Goal: Transaction & Acquisition: Purchase product/service

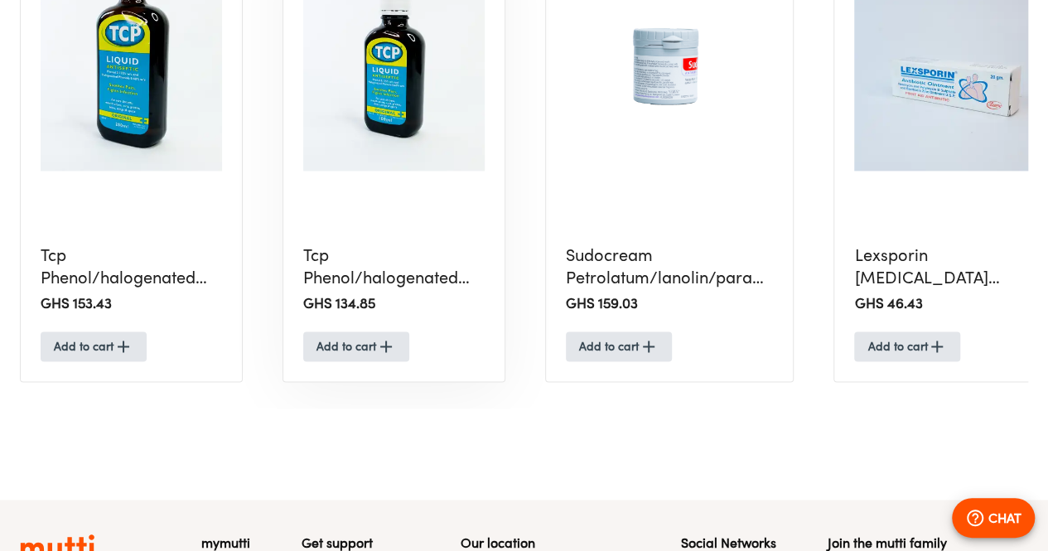
scroll to position [1077, 0]
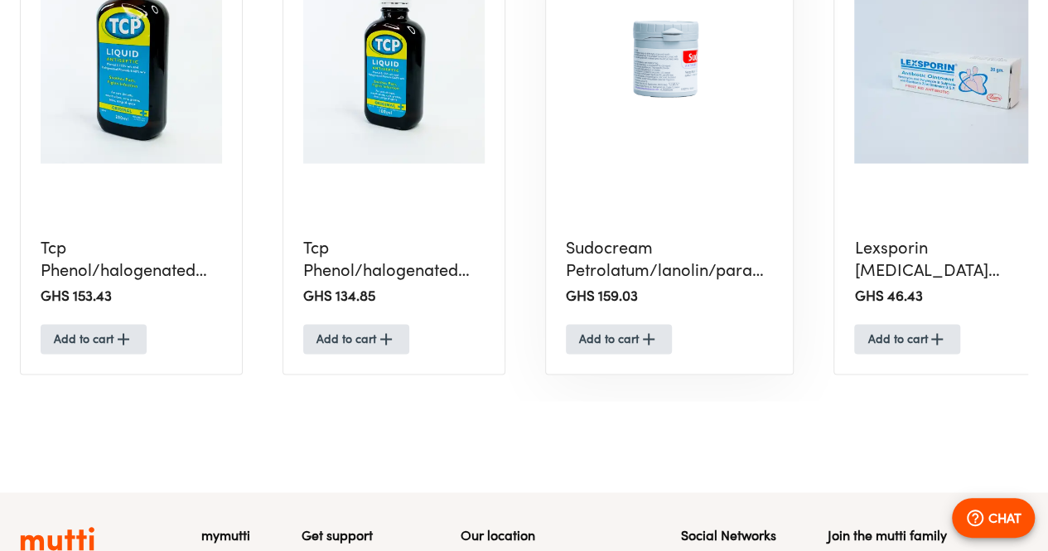
click at [719, 237] on h5 "Sudocream Petrolatum/lanolin/paraffinum Liquidum/zea [PERSON_NAME]/aqua/zinc Ox…" at bounding box center [670, 259] width 208 height 44
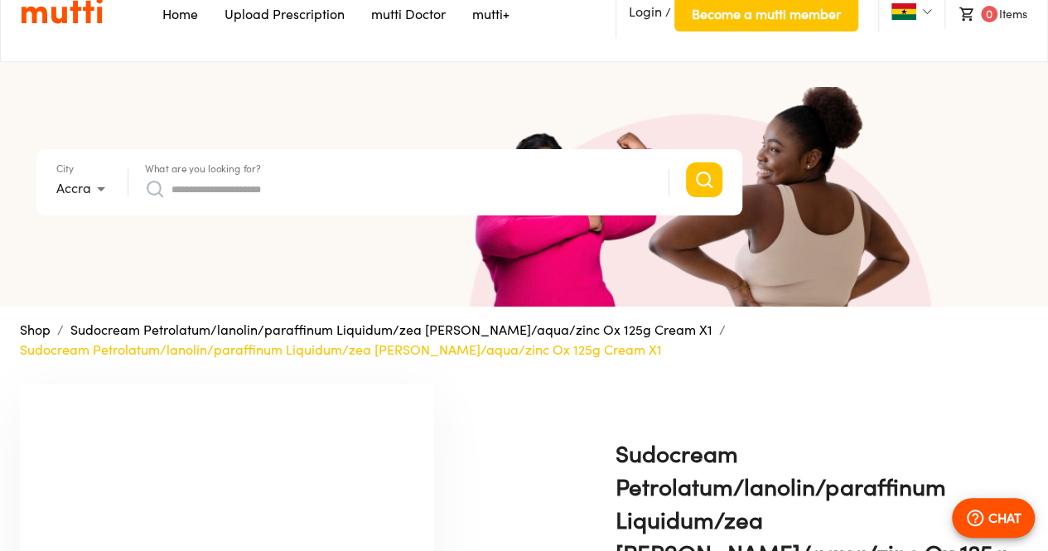
scroll to position [249, 0]
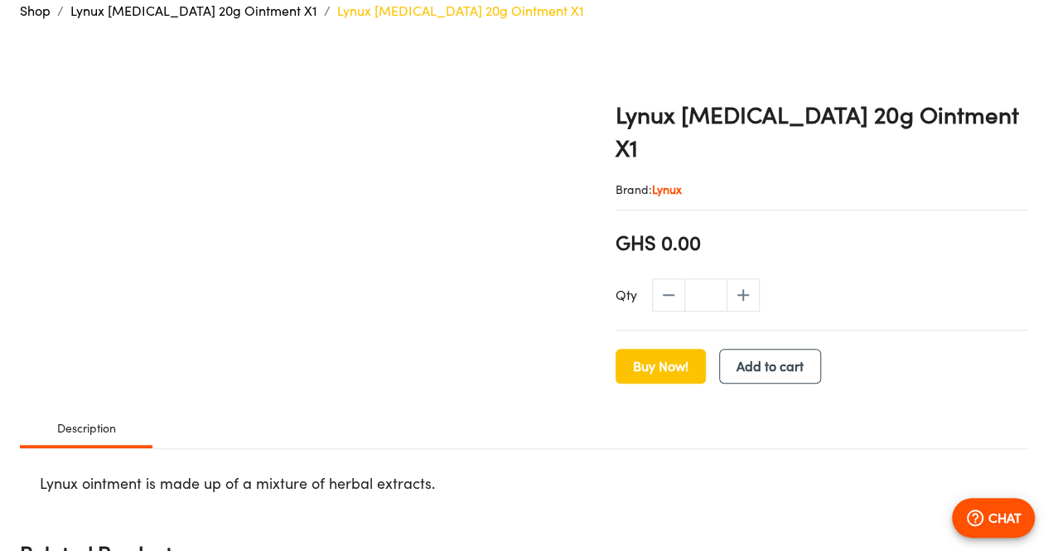
scroll to position [414, 0]
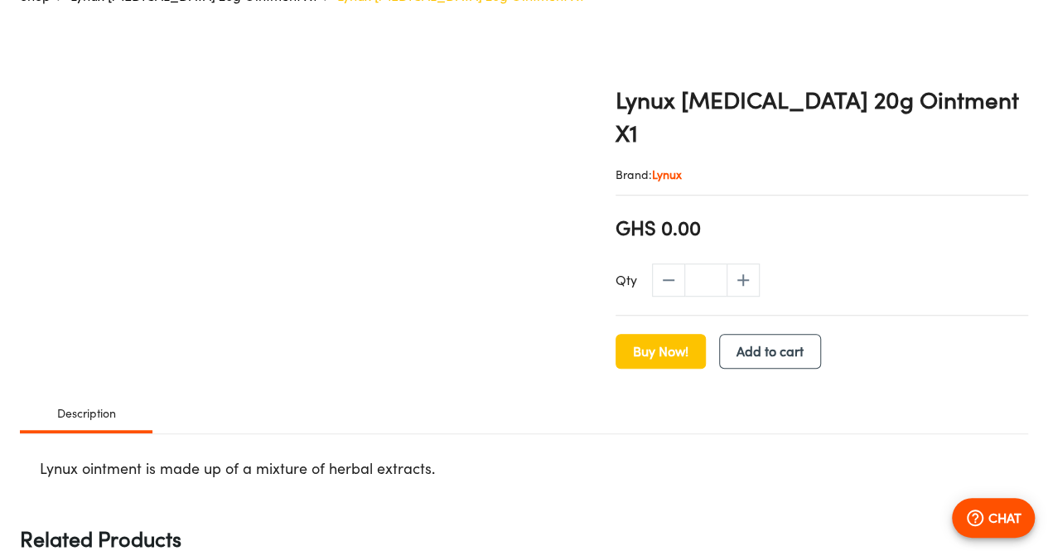
click at [128, 233] on div at bounding box center [311, 212] width 596 height 376
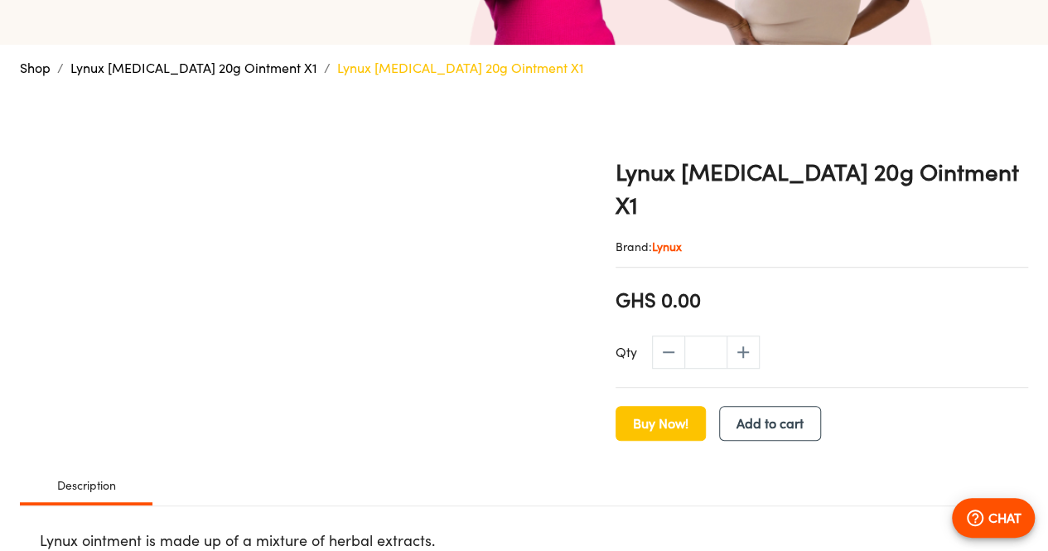
scroll to position [332, 0]
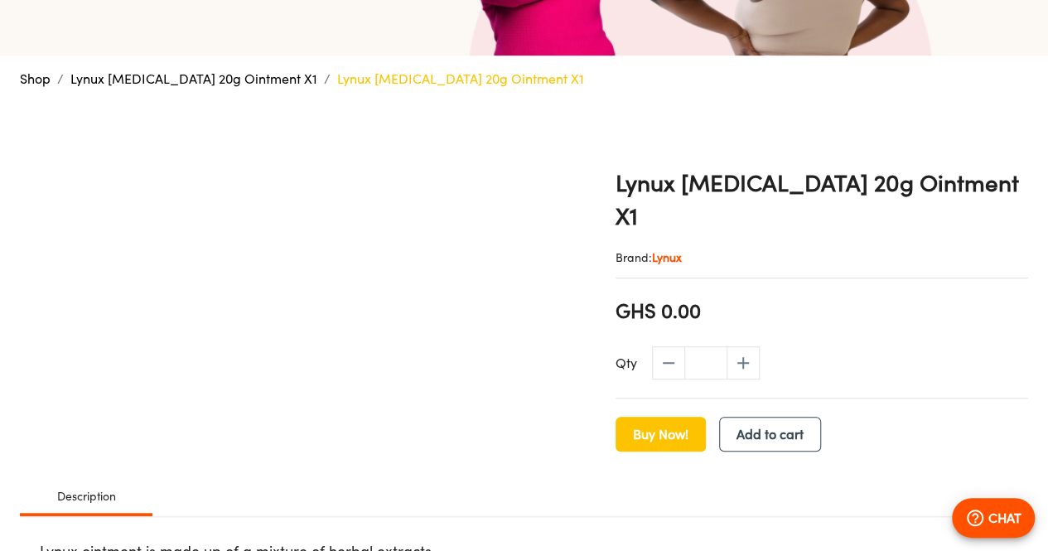
click at [88, 487] on span "Description" at bounding box center [86, 497] width 113 height 21
click at [705, 350] on input "*" at bounding box center [705, 363] width 41 height 27
click at [743, 357] on icon "increase" at bounding box center [744, 363] width 12 height 12
click at [758, 423] on span "Add to cart" at bounding box center [770, 434] width 67 height 23
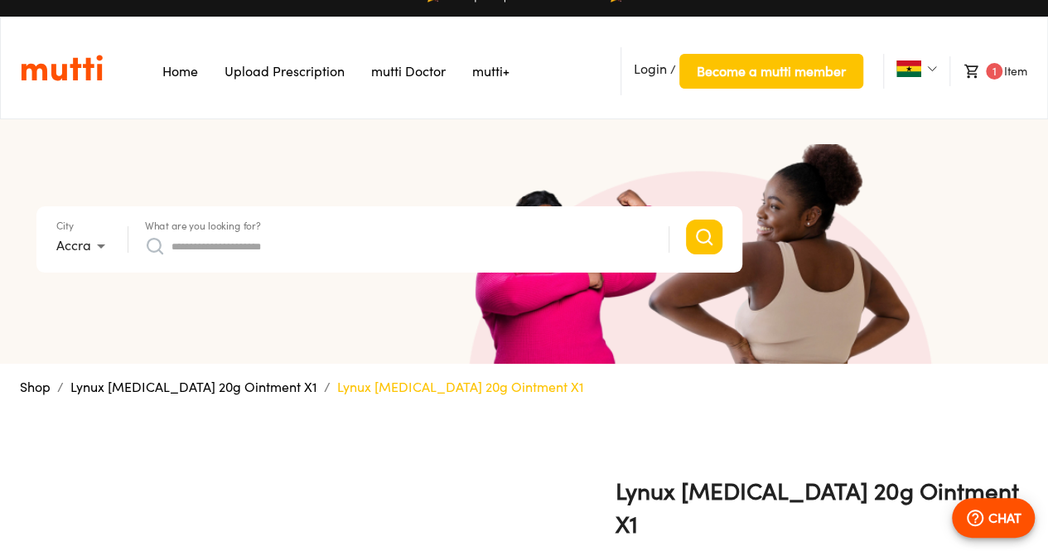
scroll to position [0, 0]
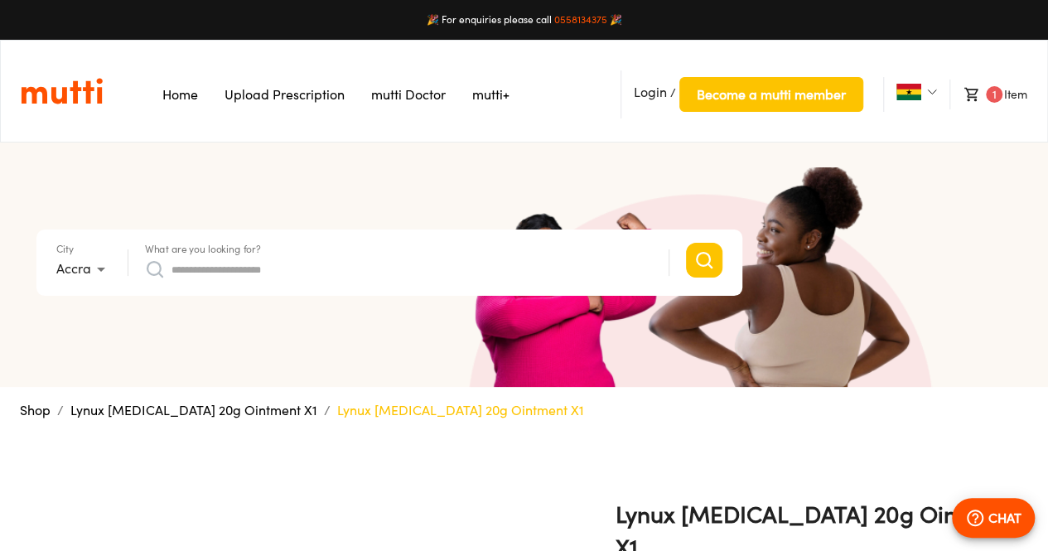
click at [1008, 91] on li "1 Item" at bounding box center [989, 95] width 78 height 30
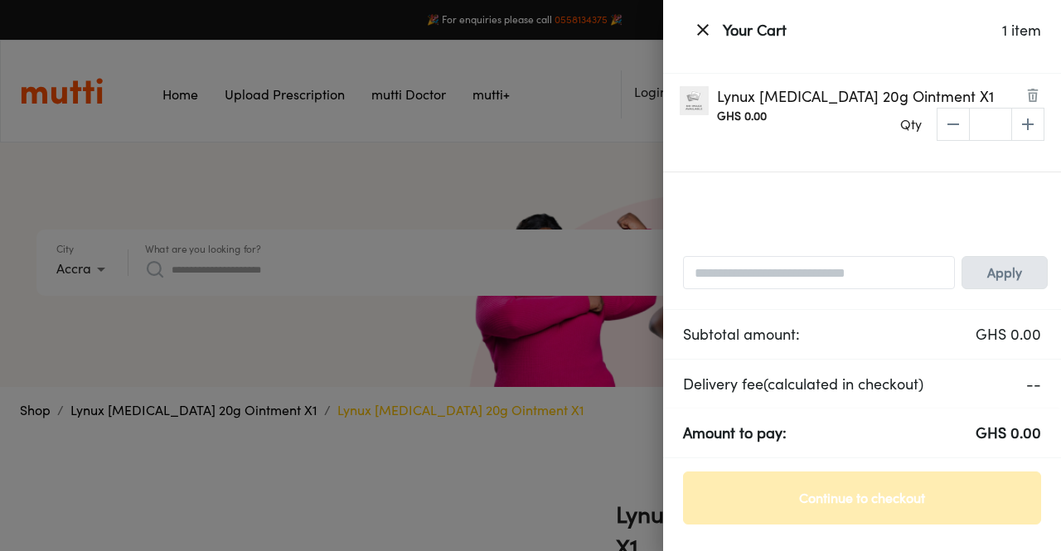
click at [955, 132] on icon "decrease" at bounding box center [953, 124] width 20 height 20
type input "*"
click at [955, 132] on div "Qty * ​" at bounding box center [972, 124] width 144 height 33
click at [948, 125] on div "Qty * ​" at bounding box center [972, 124] width 144 height 33
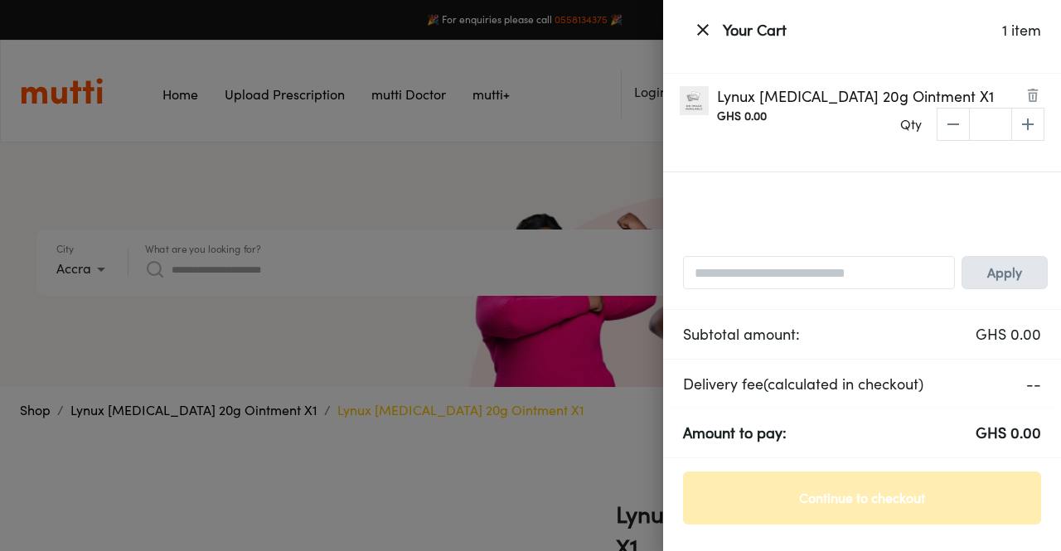
click at [705, 26] on icon "button" at bounding box center [703, 30] width 20 height 20
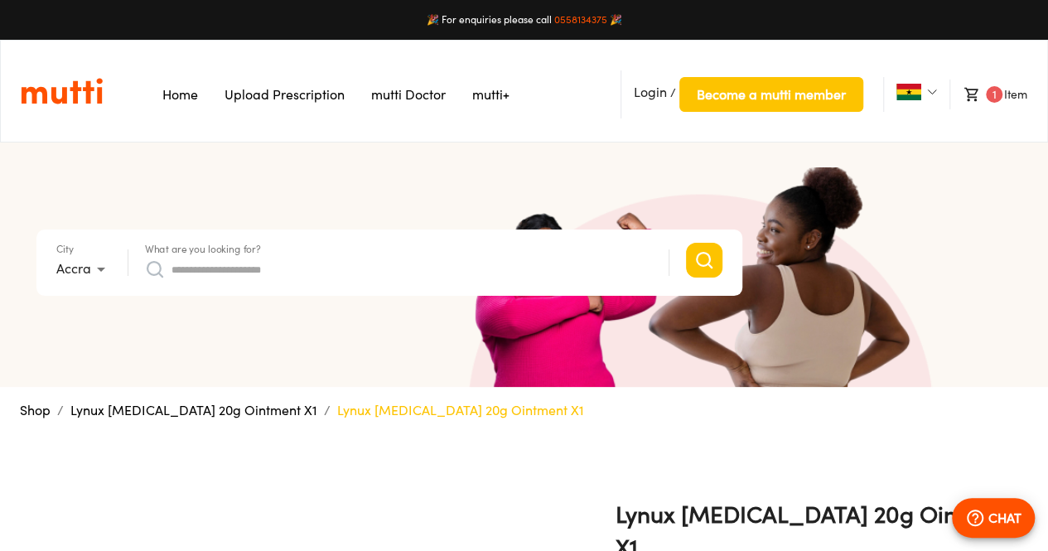
click at [997, 89] on span "1" at bounding box center [994, 94] width 17 height 17
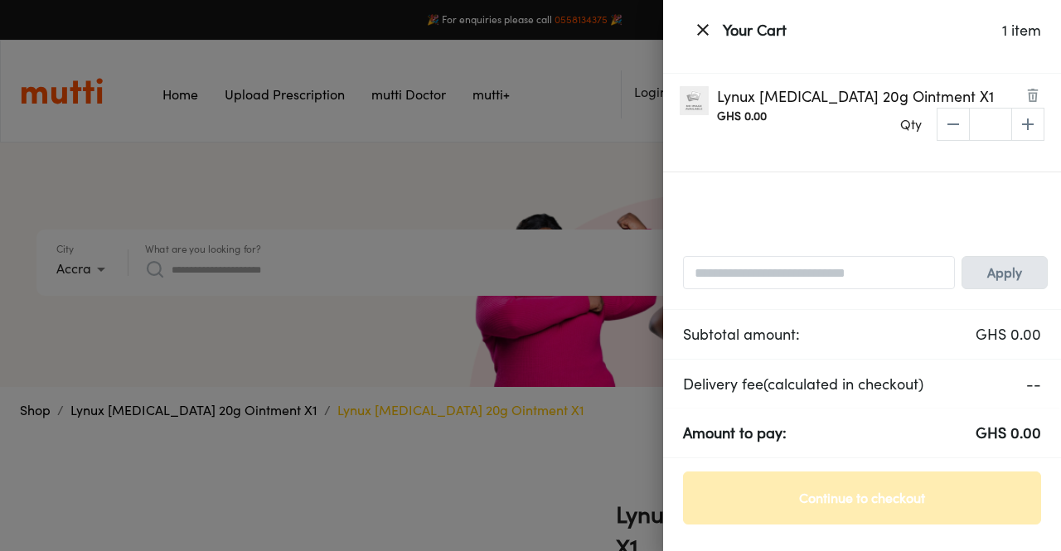
click at [701, 29] on icon "button" at bounding box center [703, 30] width 20 height 20
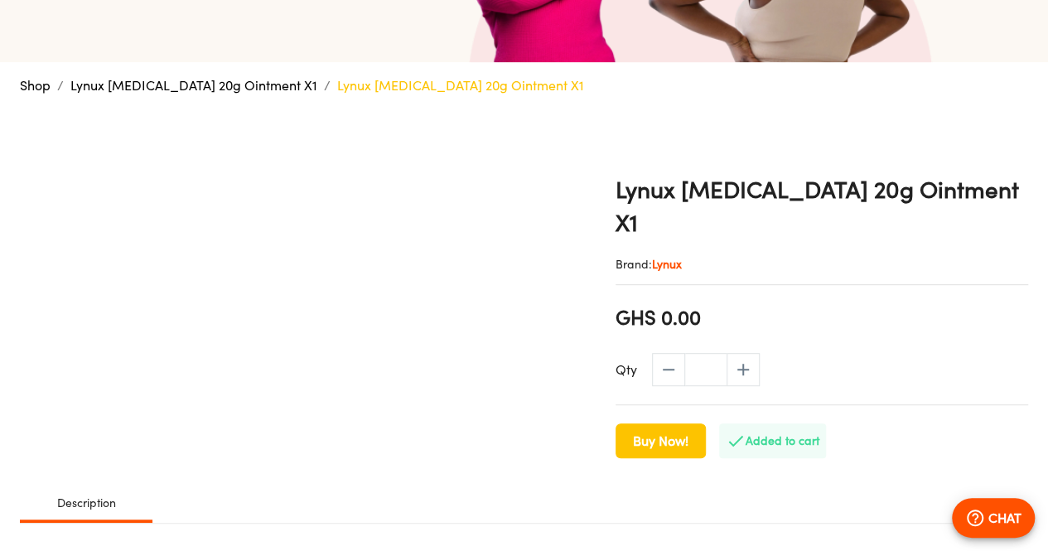
scroll to position [332, 0]
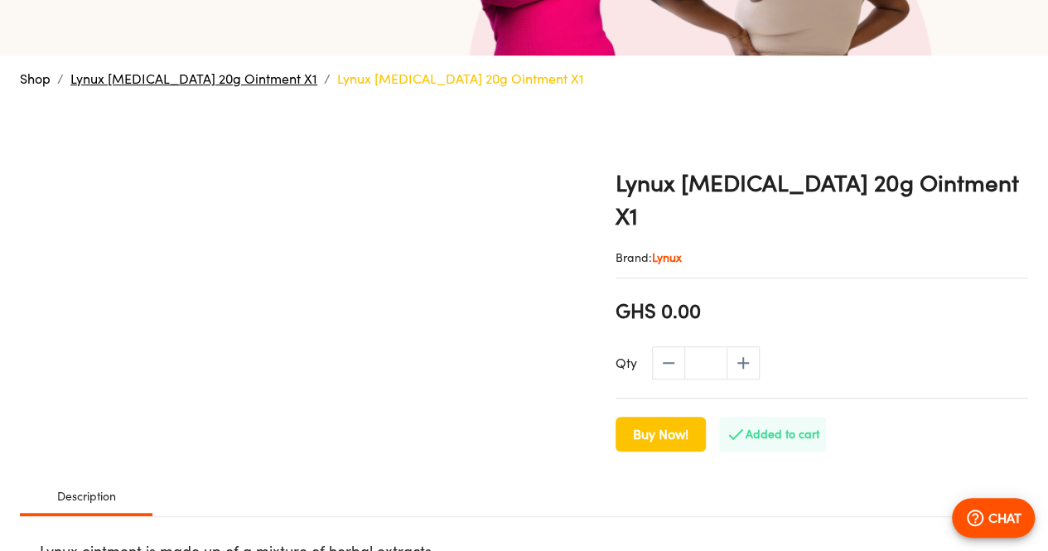
click at [158, 76] on link "Lynux [MEDICAL_DATA] 20g Ointment X1" at bounding box center [193, 78] width 247 height 17
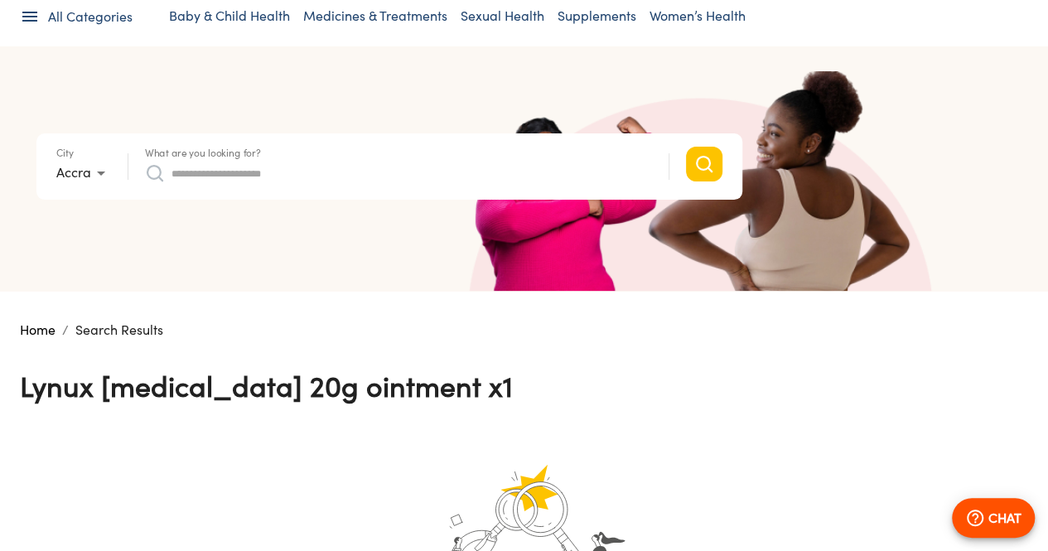
scroll to position [83, 0]
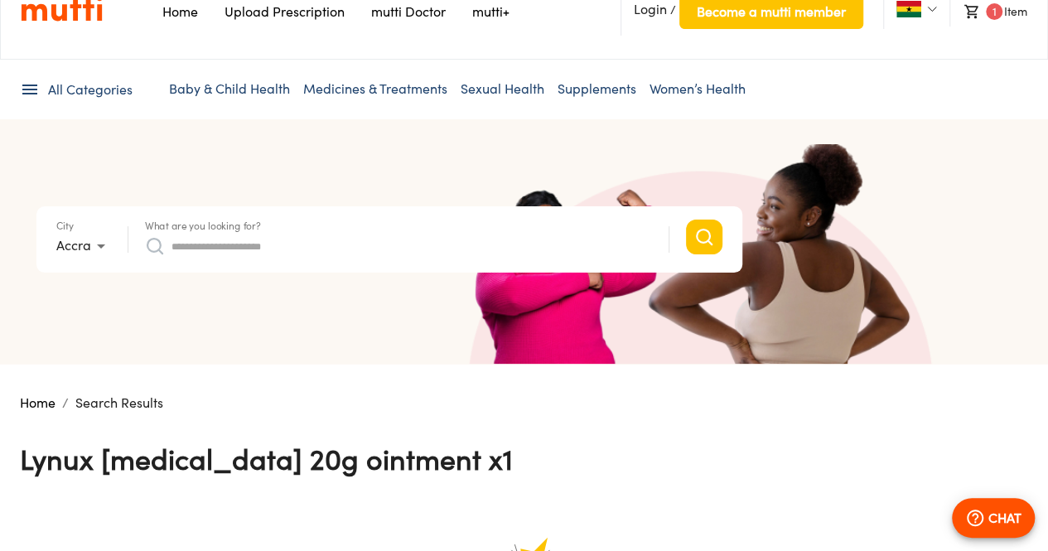
click at [111, 238] on form "City Accra * What are you looking for? Search suggestions No suggestions found …" at bounding box center [389, 239] width 706 height 66
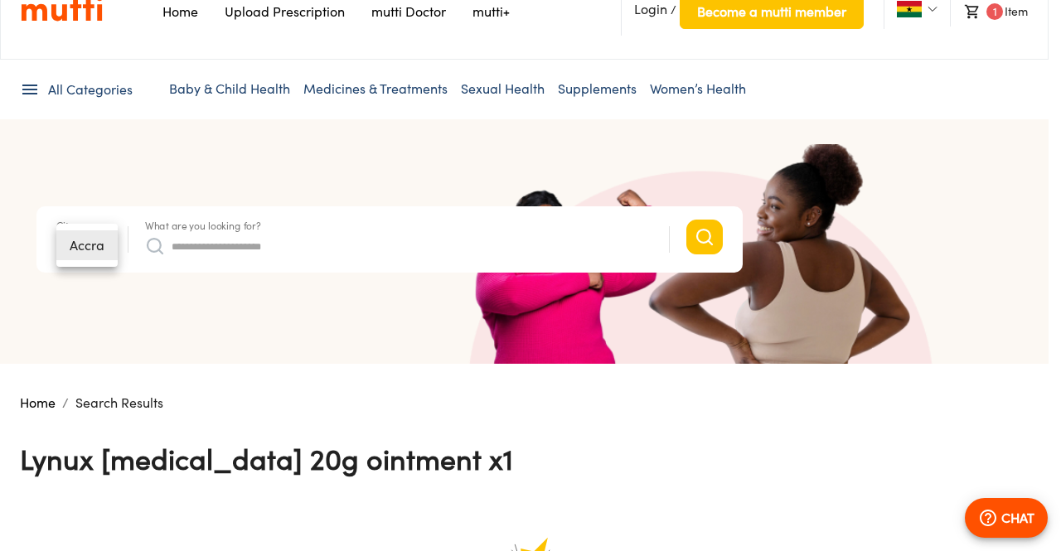
click at [106, 248] on body "🎉 For enquiries please call [PHONE_NUMBER] 🎉 Home Upload Prescription Keep My P…" at bounding box center [530, 535] width 1061 height 1236
click at [191, 303] on div at bounding box center [530, 275] width 1061 height 551
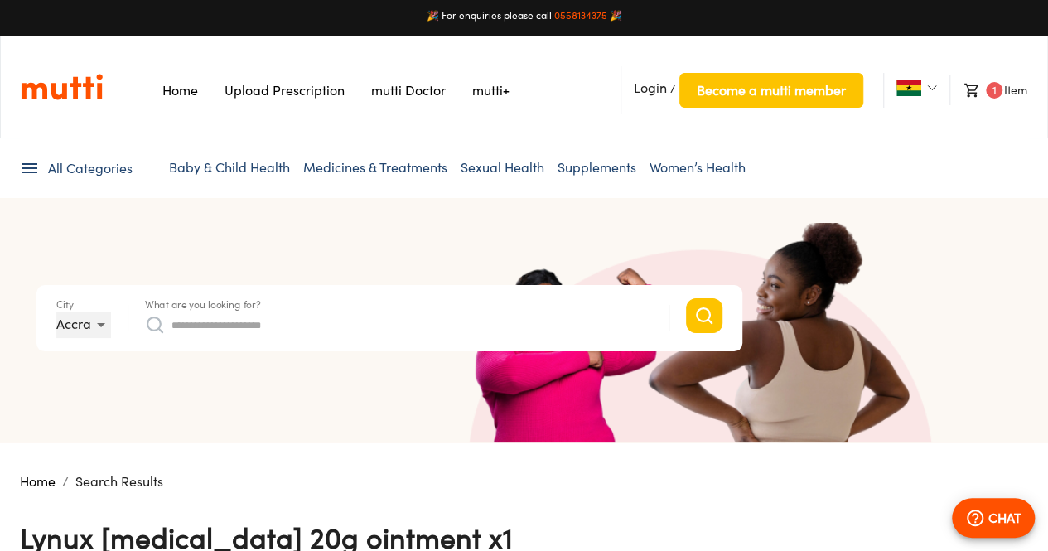
scroll to position [0, 0]
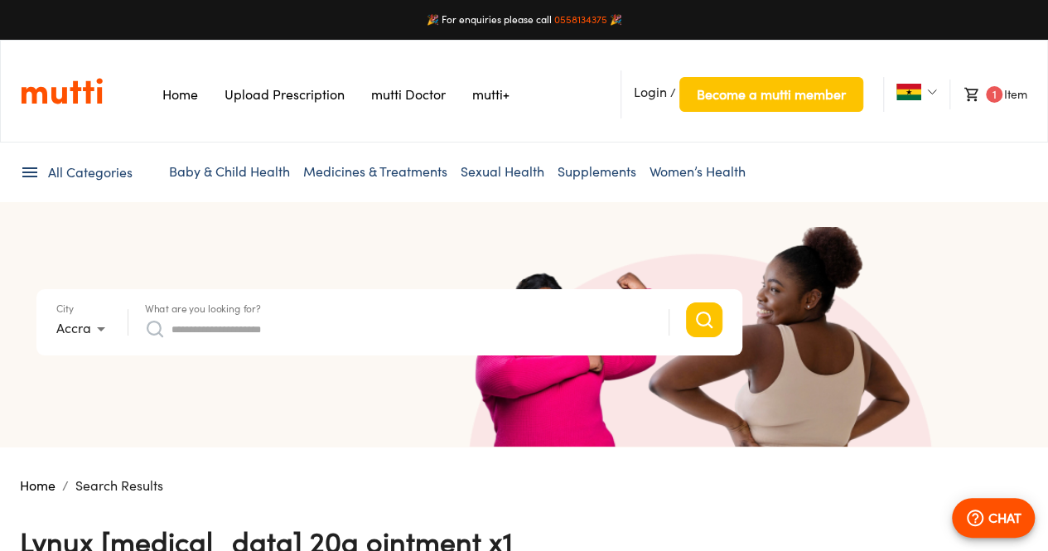
click at [180, 91] on link "Home" at bounding box center [180, 94] width 36 height 17
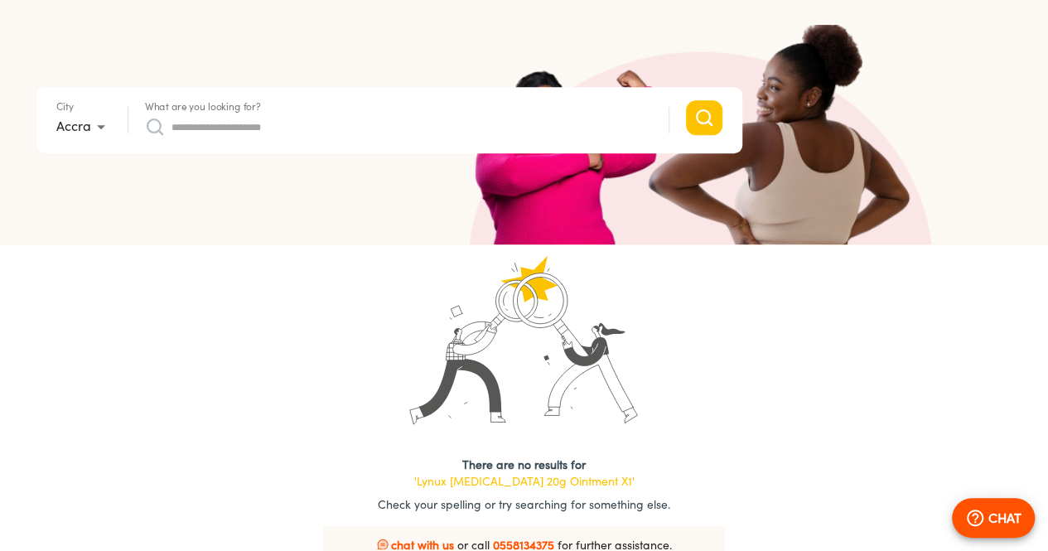
scroll to position [332, 0]
